Goal: Communication & Community: Answer question/provide support

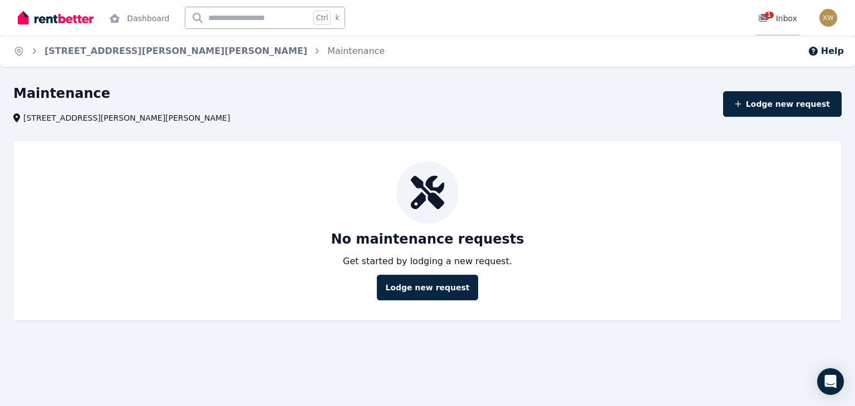
click at [781, 20] on div "1 Inbox" at bounding box center [777, 18] width 39 height 11
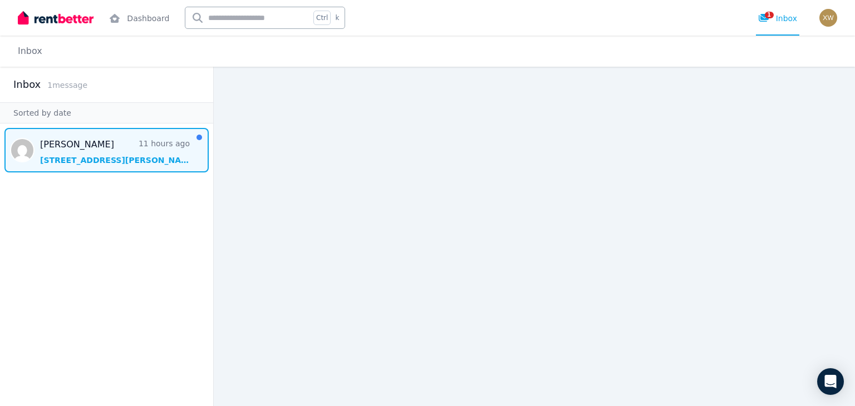
click at [80, 161] on span "Message list" at bounding box center [106, 150] width 213 height 45
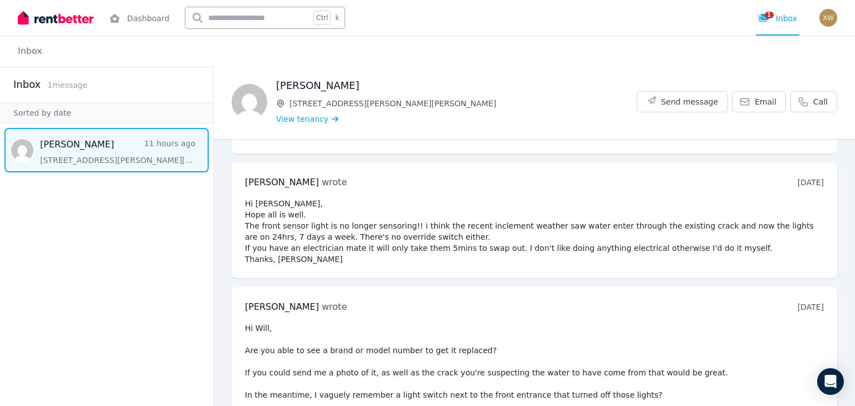
scroll to position [710, 0]
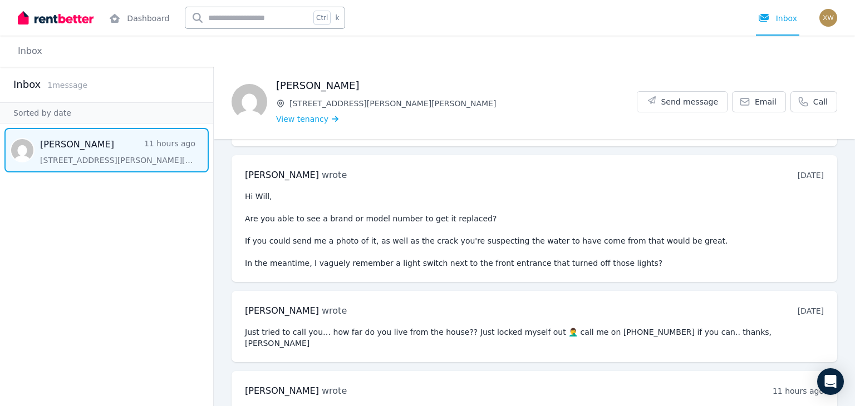
click at [754, 102] on span "Email" at bounding box center [765, 101] width 22 height 11
click at [610, 191] on pre "Hi Will, Are you able to see a brand or model number to get it replaced? If you…" at bounding box center [534, 230] width 579 height 78
click at [678, 105] on span "Send message" at bounding box center [688, 101] width 57 height 11
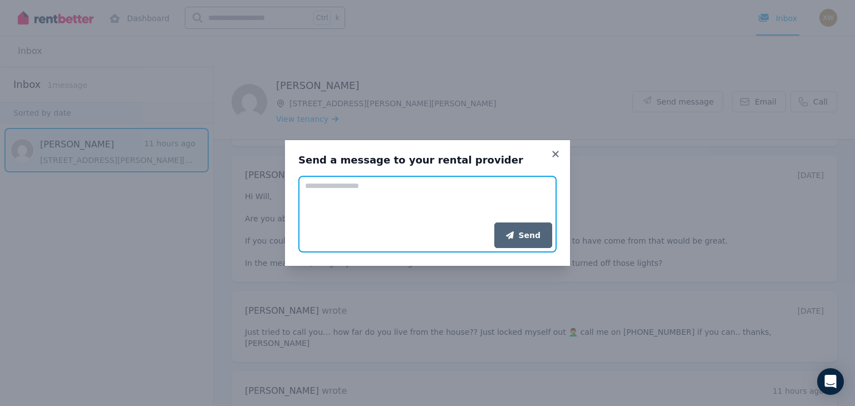
click at [387, 185] on textarea "Add your message" at bounding box center [427, 199] width 258 height 47
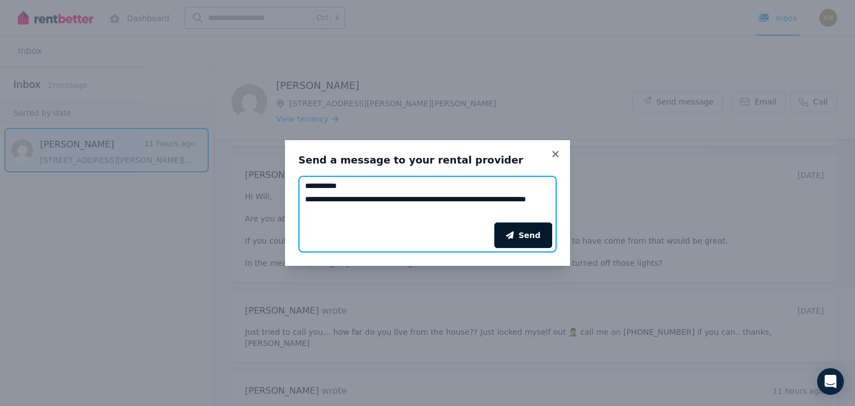
type textarea "**********"
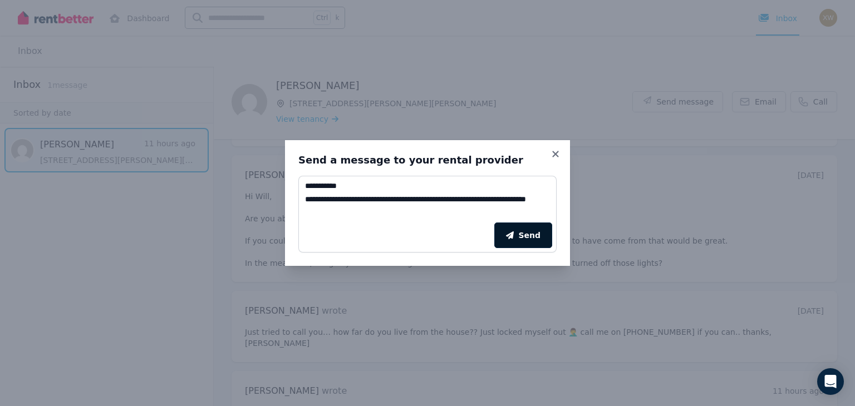
click at [526, 224] on button "Send" at bounding box center [523, 236] width 58 height 26
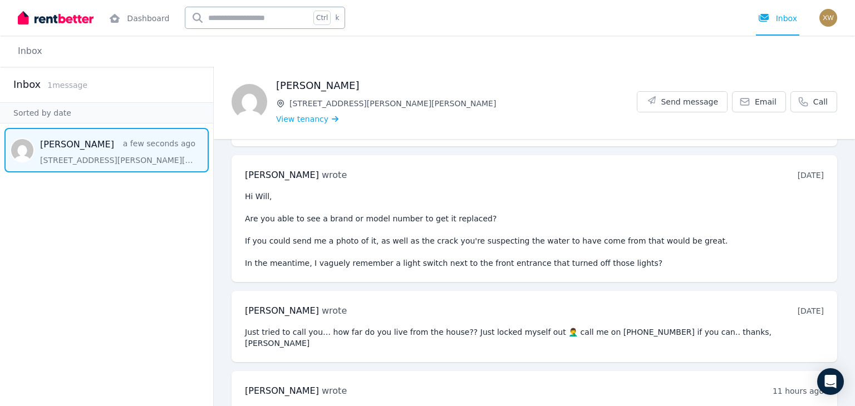
scroll to position [790, 0]
